Goal: Transaction & Acquisition: Purchase product/service

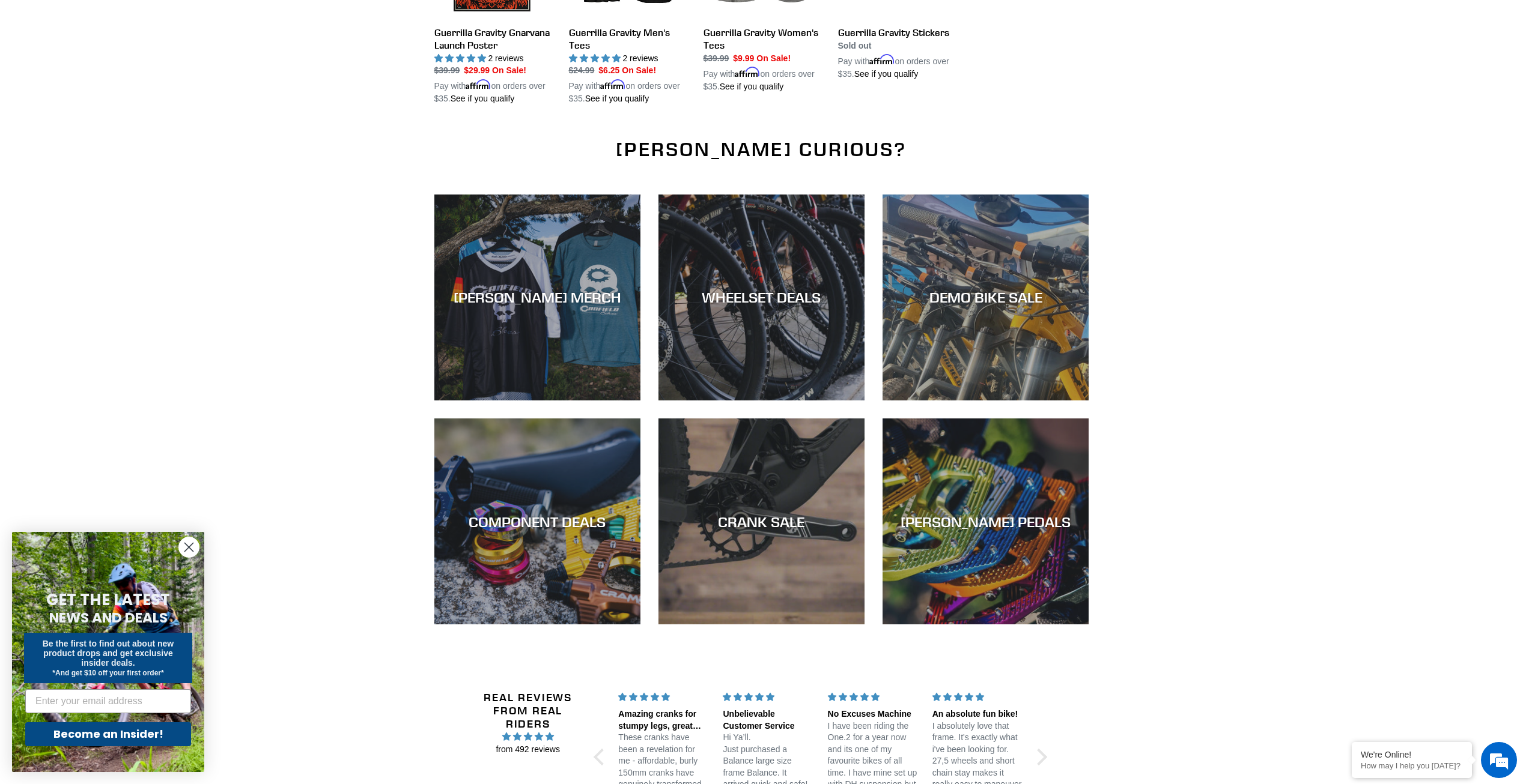
scroll to position [1571, 0]
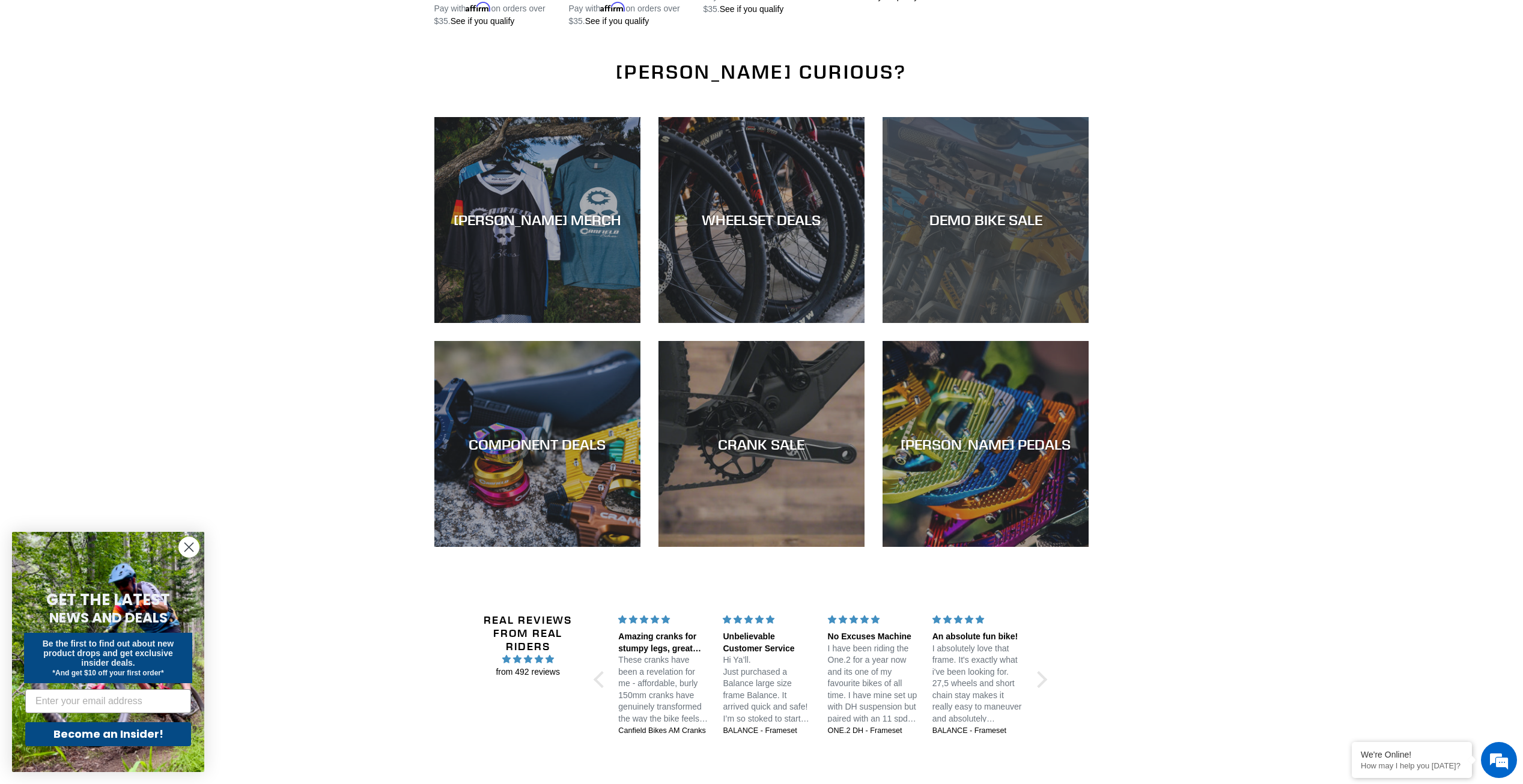
click at [1039, 212] on div "DEMO BIKE SALE" at bounding box center [986, 220] width 206 height 17
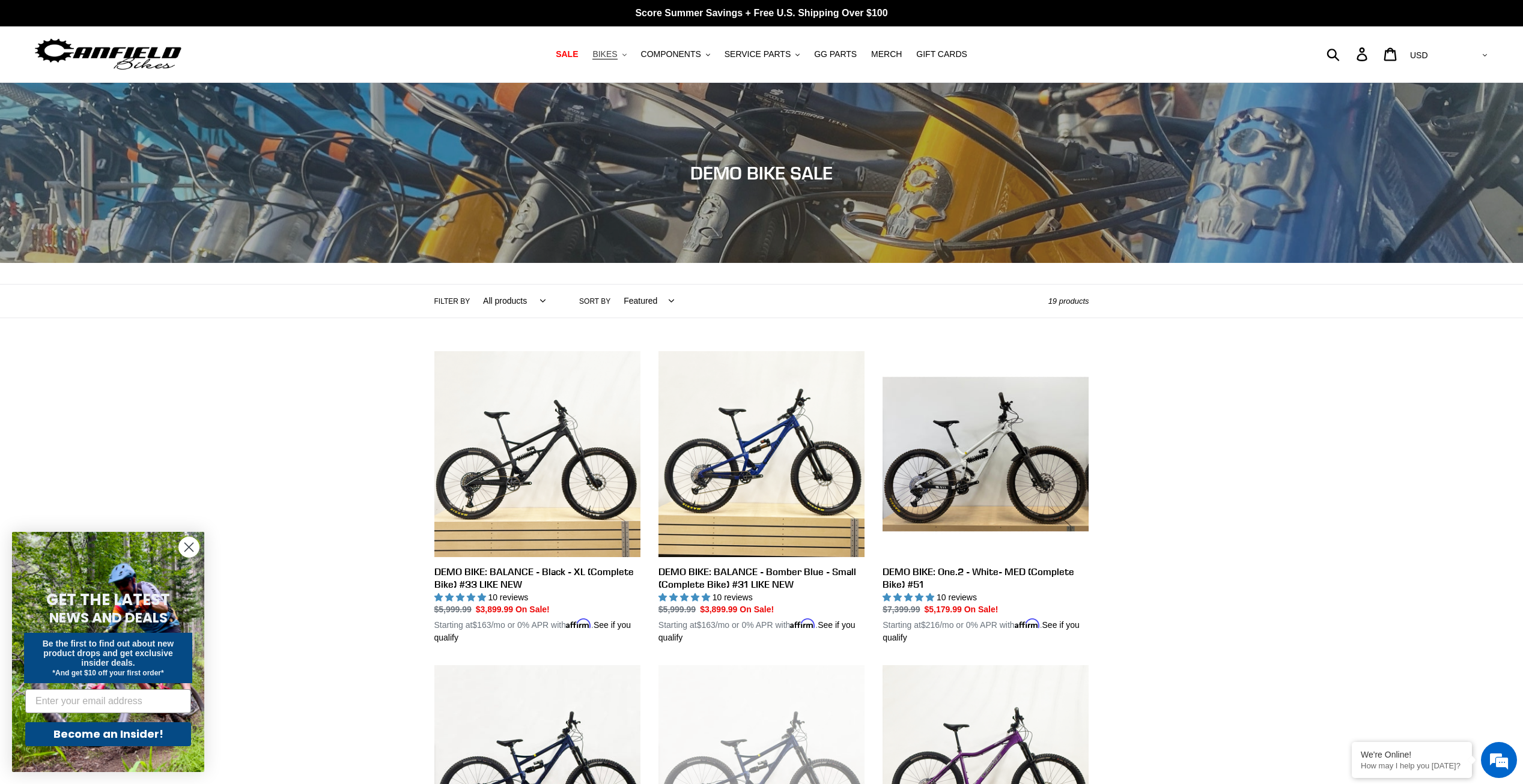
click at [613, 52] on span "BIKES" at bounding box center [605, 54] width 24 height 10
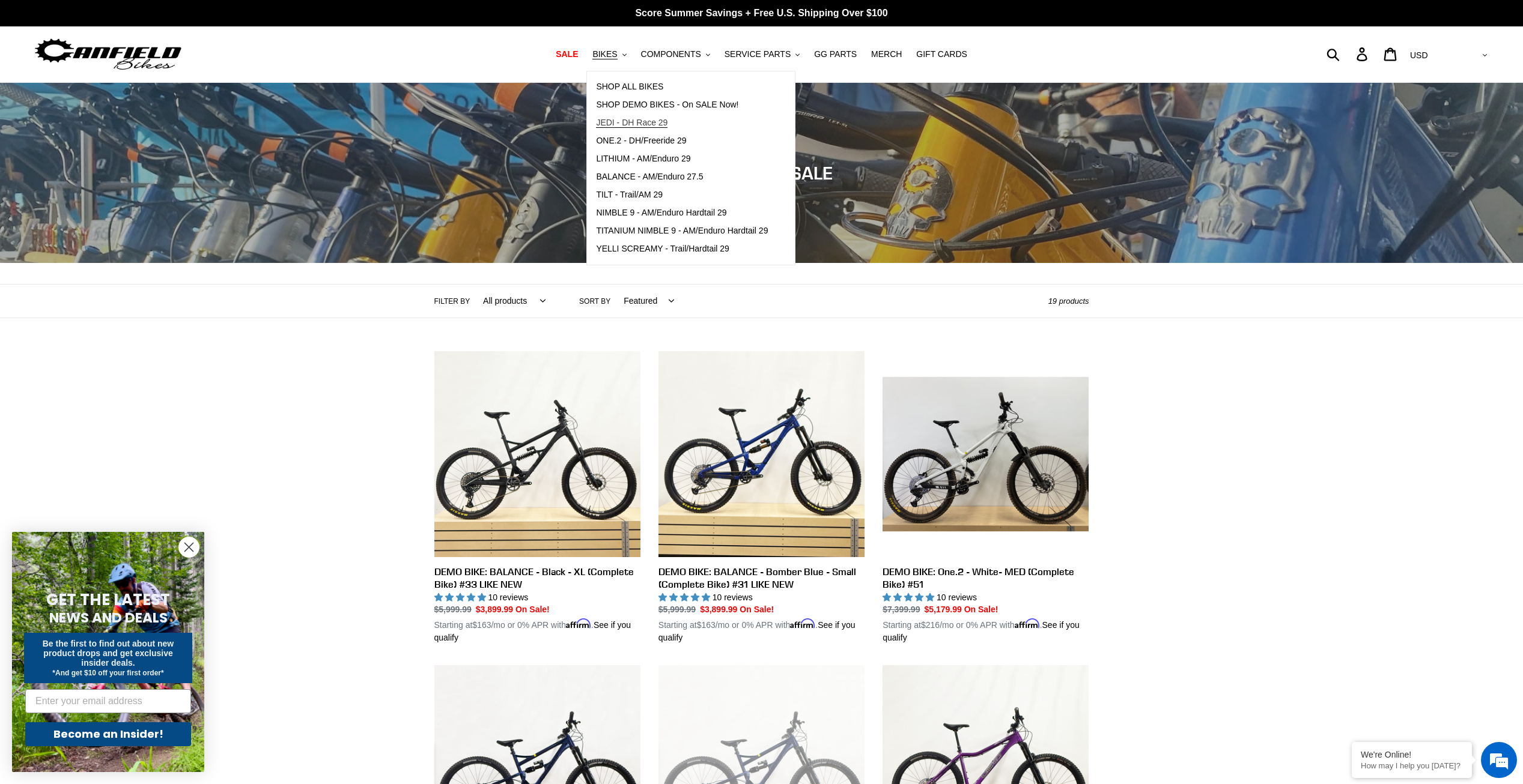
click at [653, 123] on span "JEDI - DH Race 29" at bounding box center [632, 123] width 72 height 10
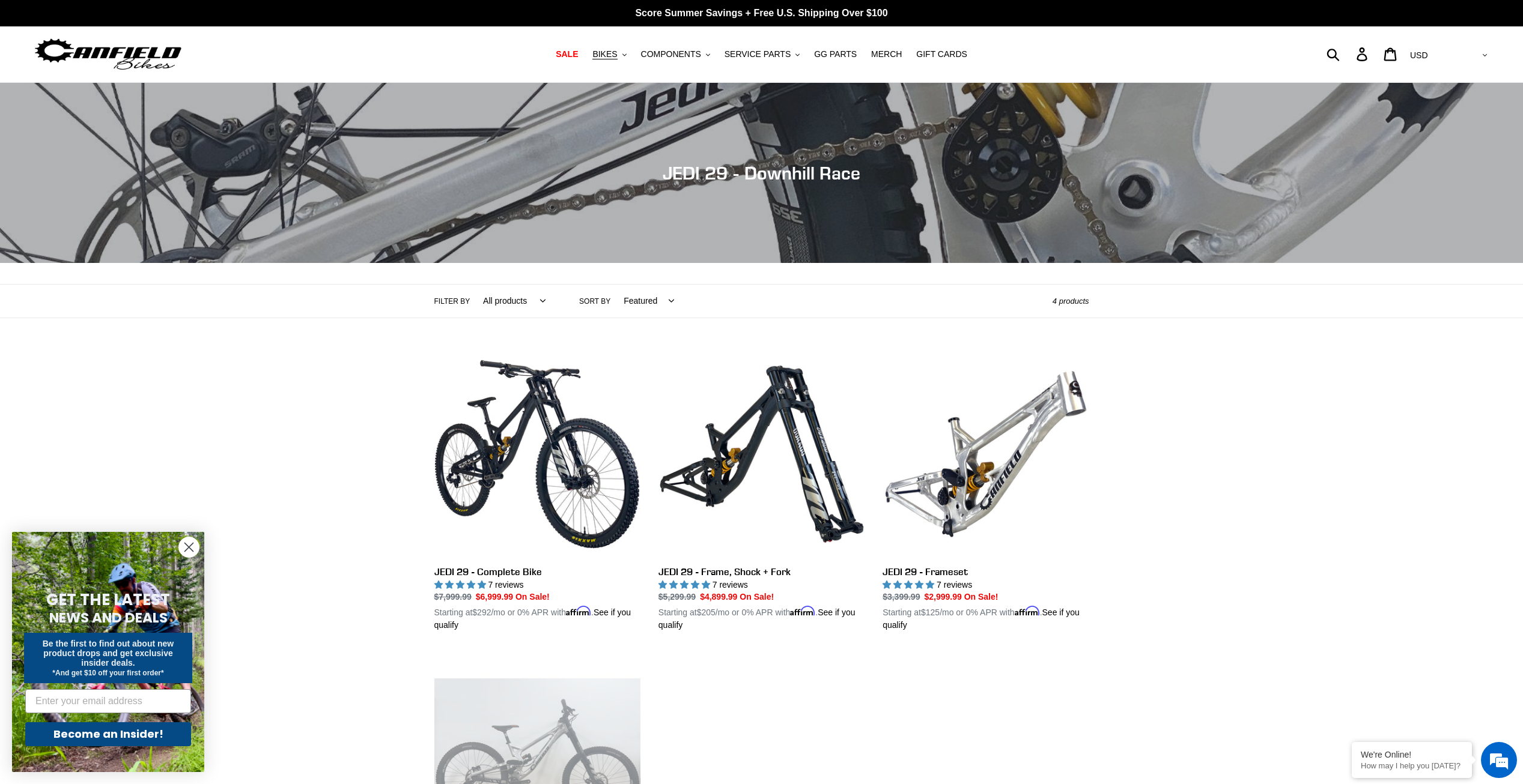
click at [1417, 396] on div "Collection: JEDI 29 - Downhill Race Filter by All products 29er BFCM23 BFCM24 D…" at bounding box center [762, 515] width 1523 height 864
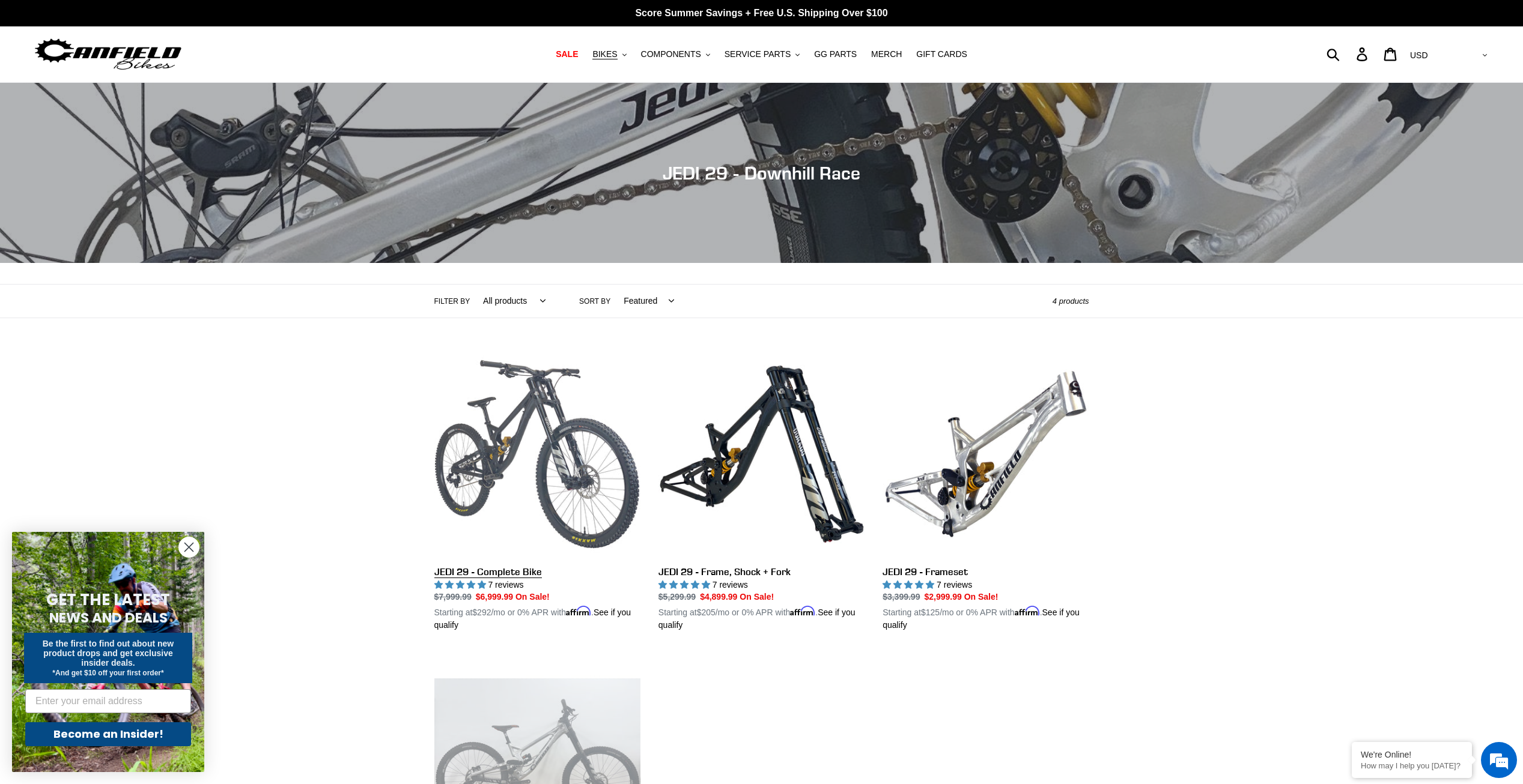
click at [541, 428] on link "JEDI 29 - Complete Bike" at bounding box center [537, 491] width 206 height 281
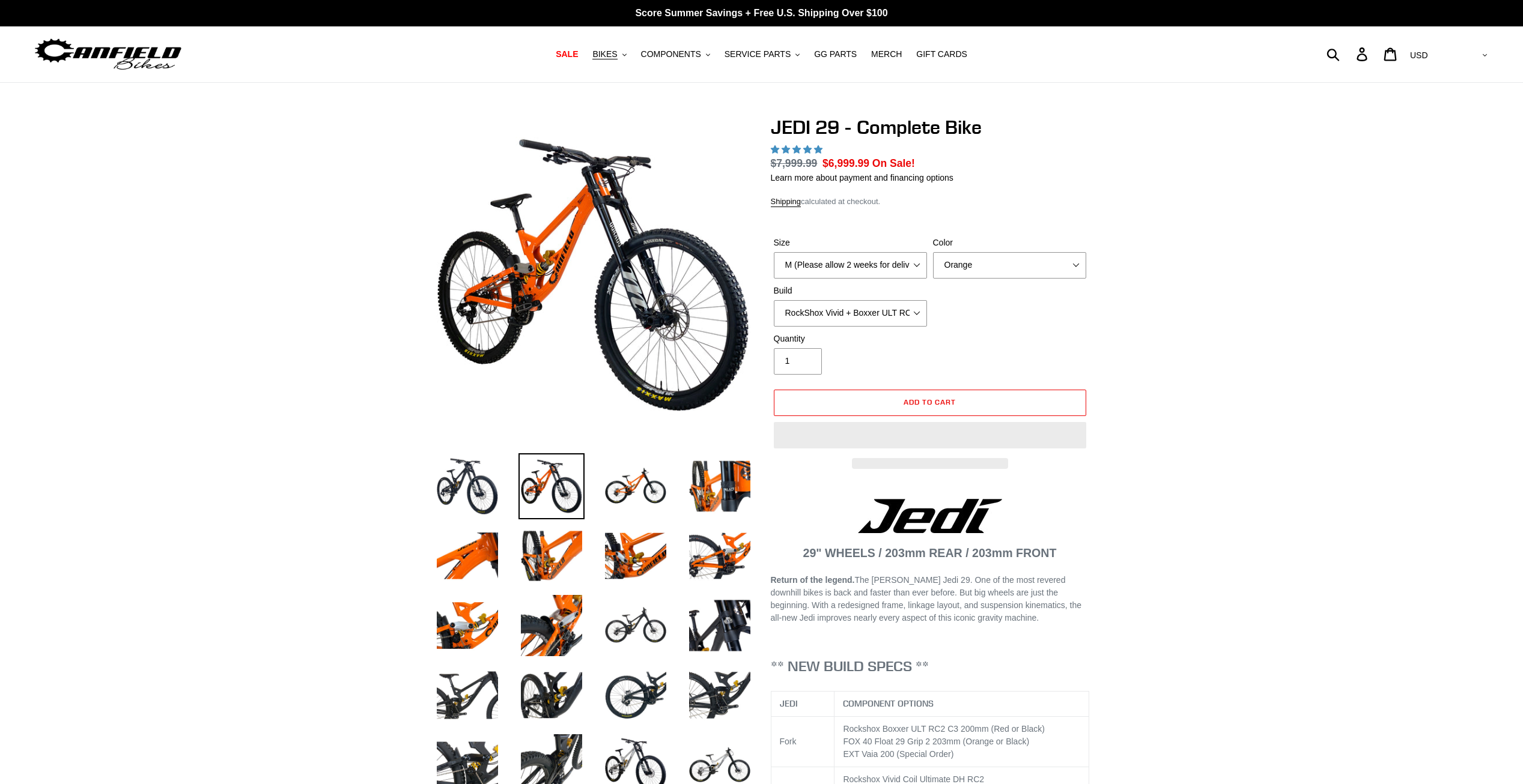
select select "highest-rating"
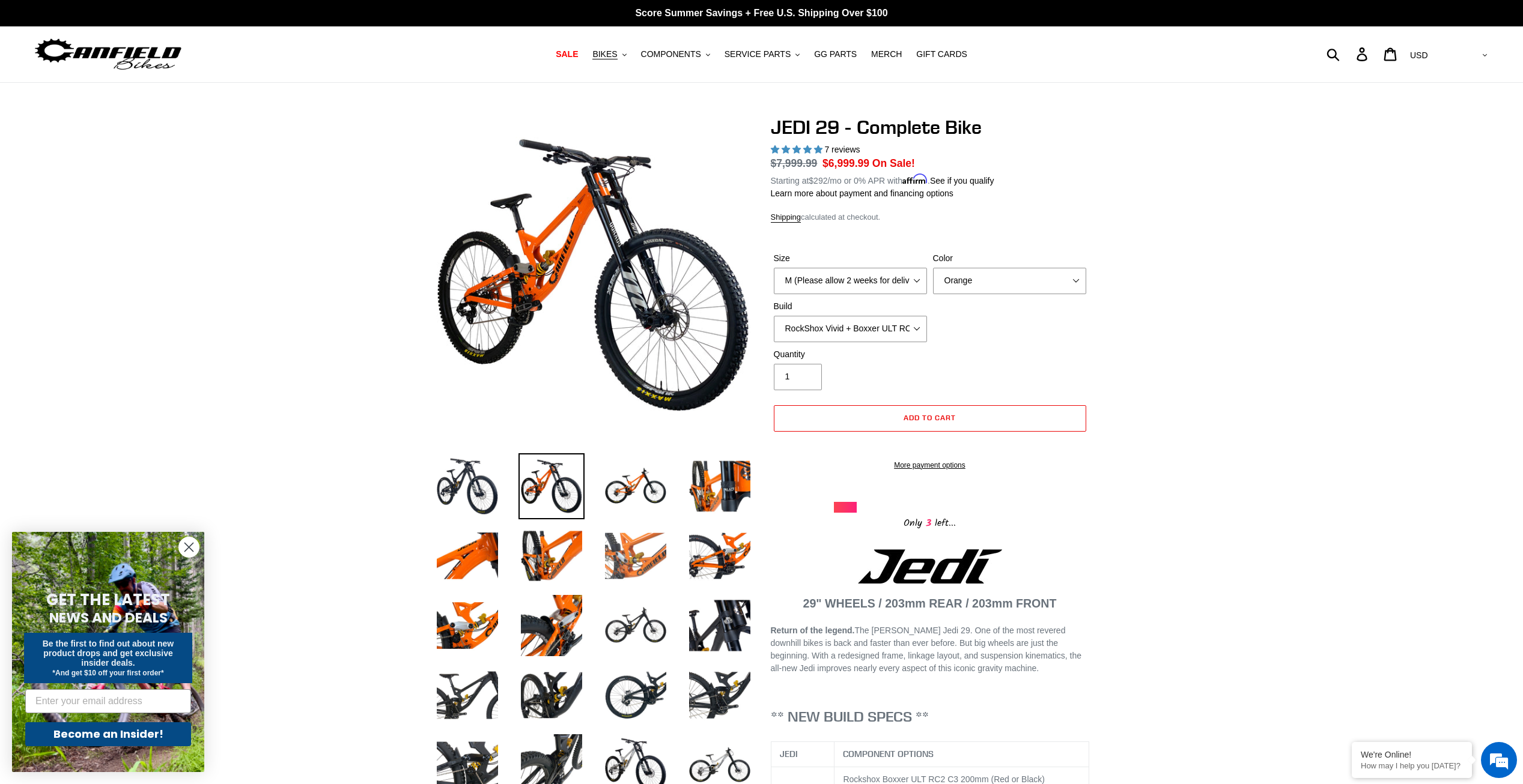
click at [651, 570] on img at bounding box center [636, 556] width 66 height 66
